Goal: Information Seeking & Learning: Learn about a topic

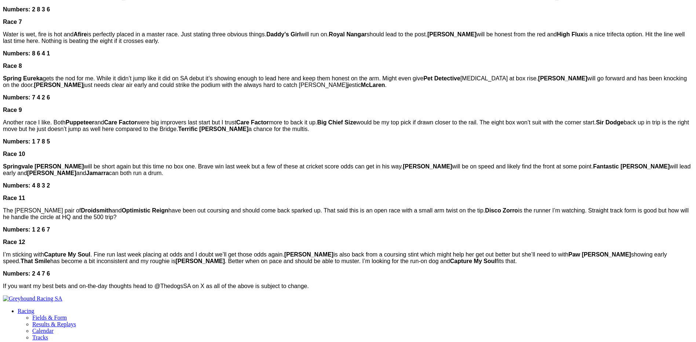
scroll to position [623, 0]
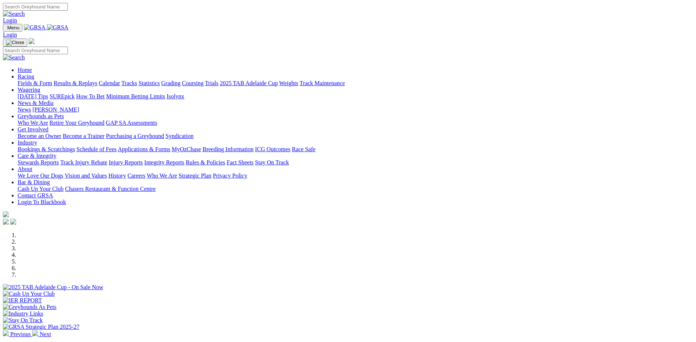
scroll to position [183, 0]
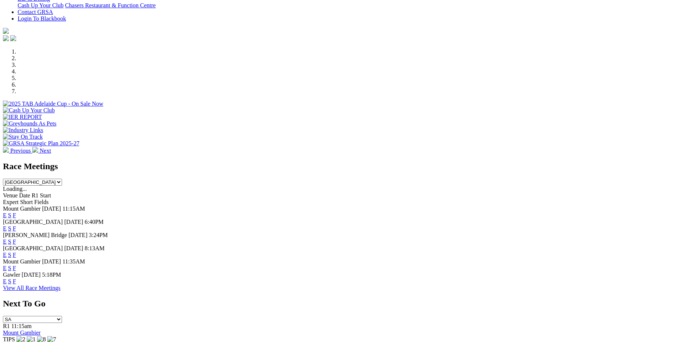
click at [16, 282] on link "F" at bounding box center [14, 281] width 3 height 6
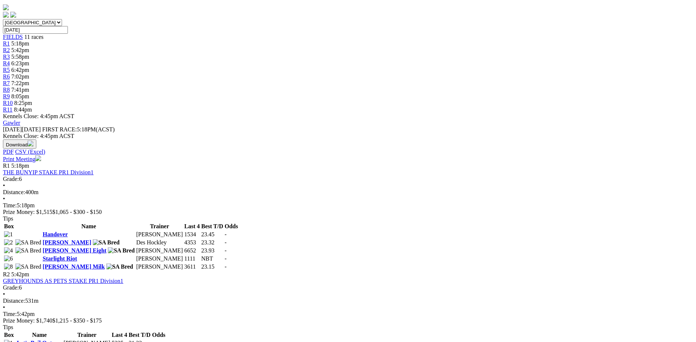
scroll to position [37, 0]
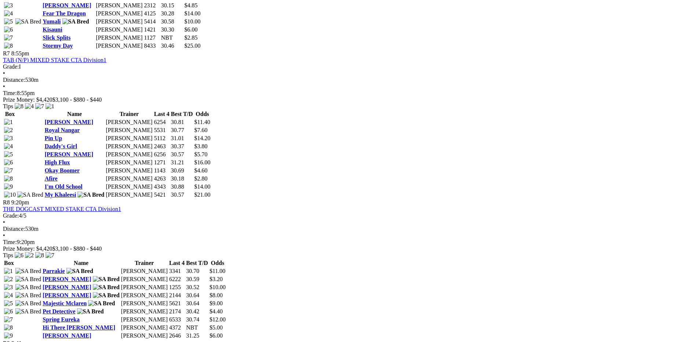
scroll to position [1137, 0]
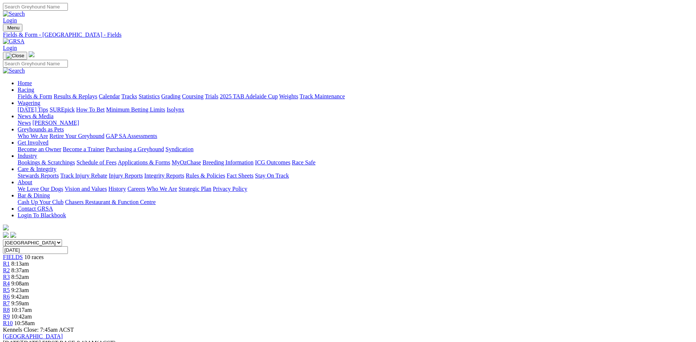
click at [180, 93] on link "Grading" at bounding box center [170, 96] width 19 height 6
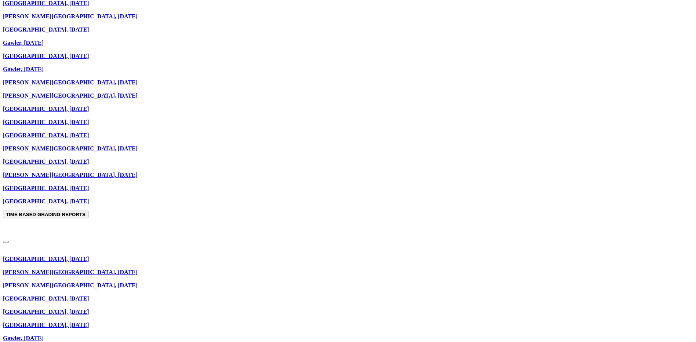
scroll to position [293, 0]
